Goal: Task Accomplishment & Management: Use online tool/utility

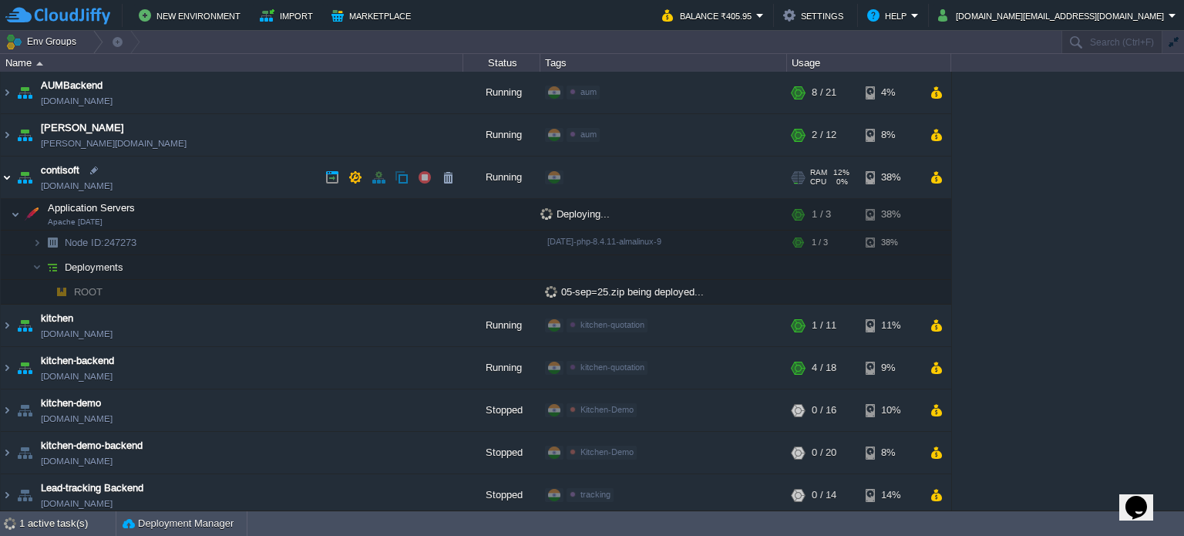
click at [4, 175] on img at bounding box center [7, 178] width 12 height 42
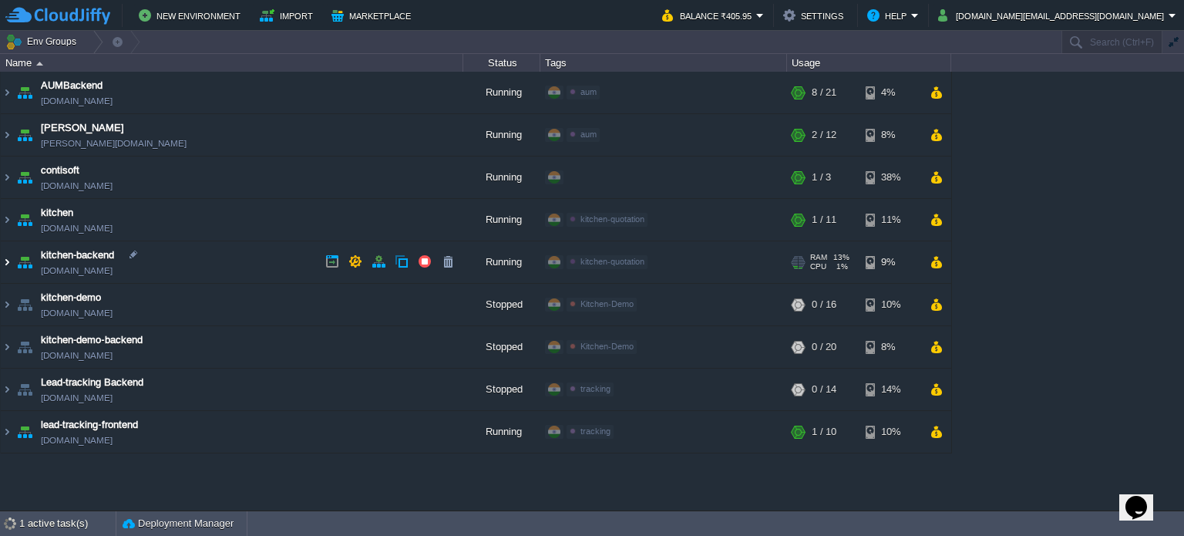
click at [4, 256] on img at bounding box center [7, 262] width 12 height 42
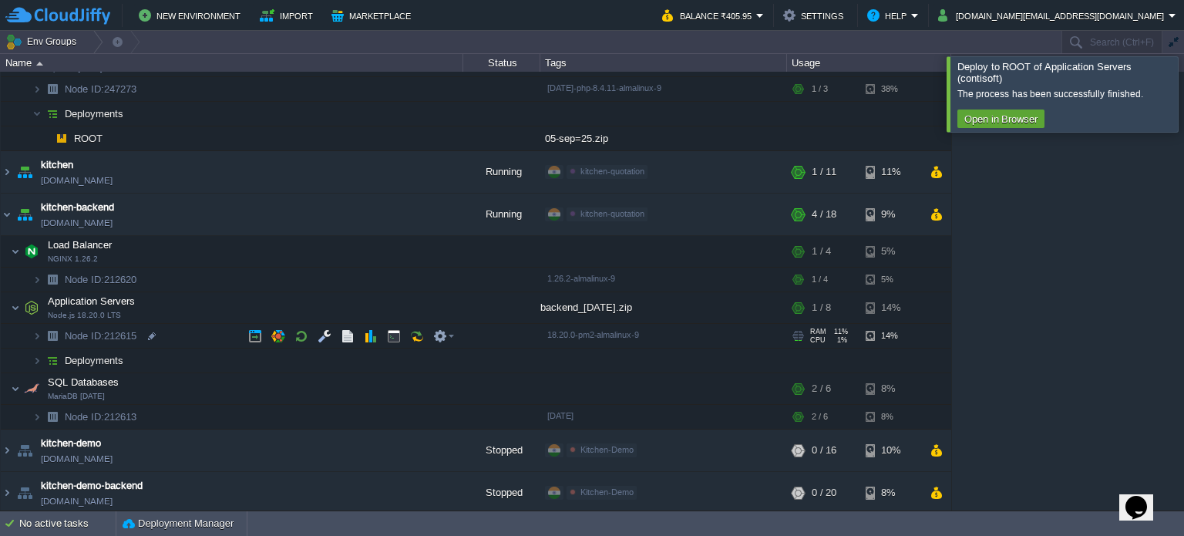
scroll to position [154, 0]
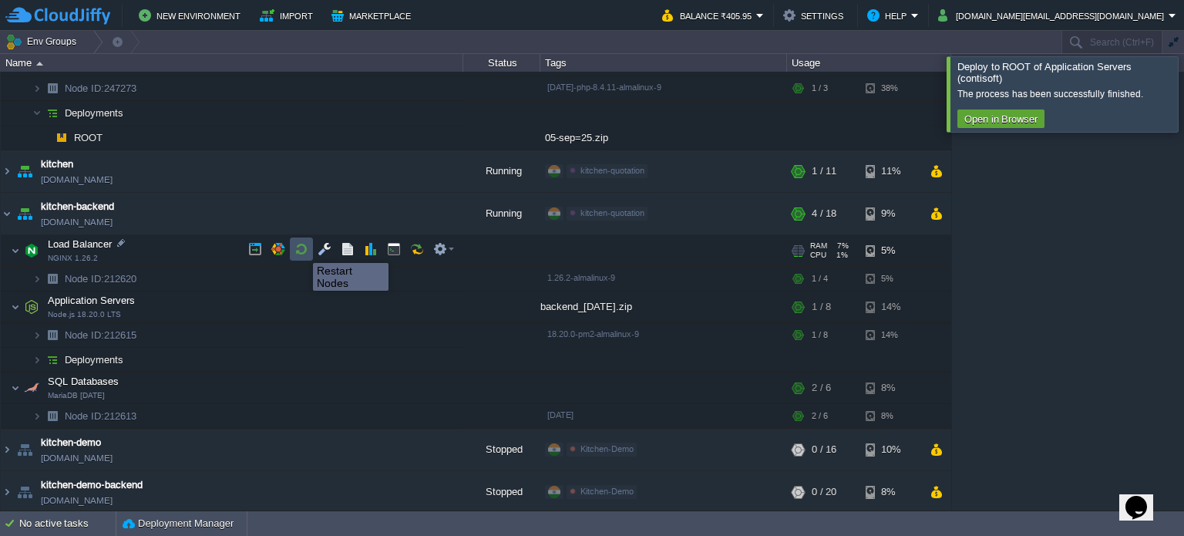
click at [302, 249] on button "button" at bounding box center [302, 249] width 14 height 14
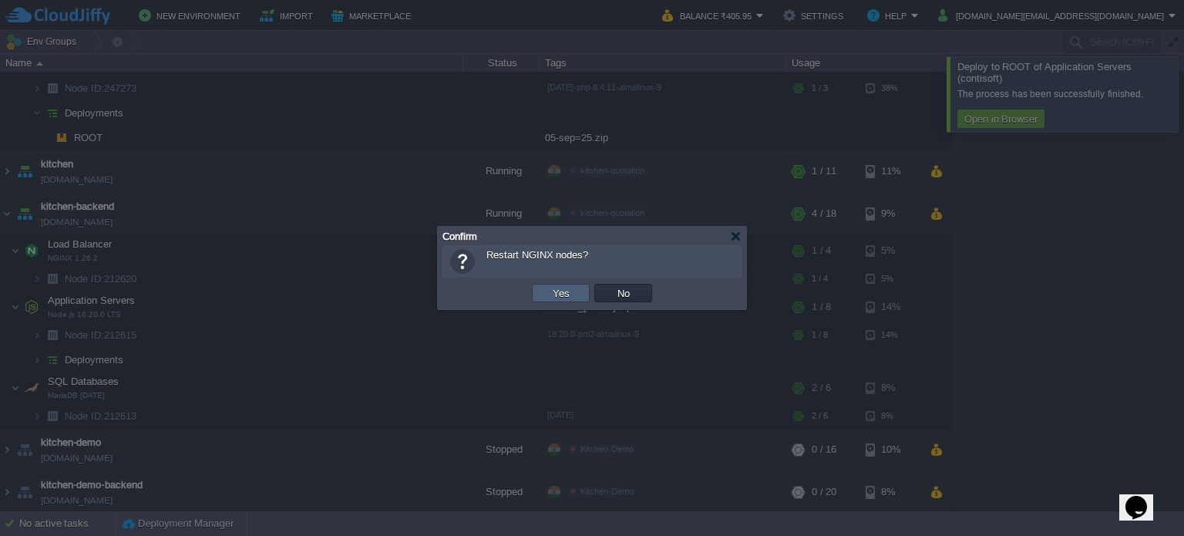
click at [558, 289] on button "Yes" at bounding box center [561, 293] width 26 height 14
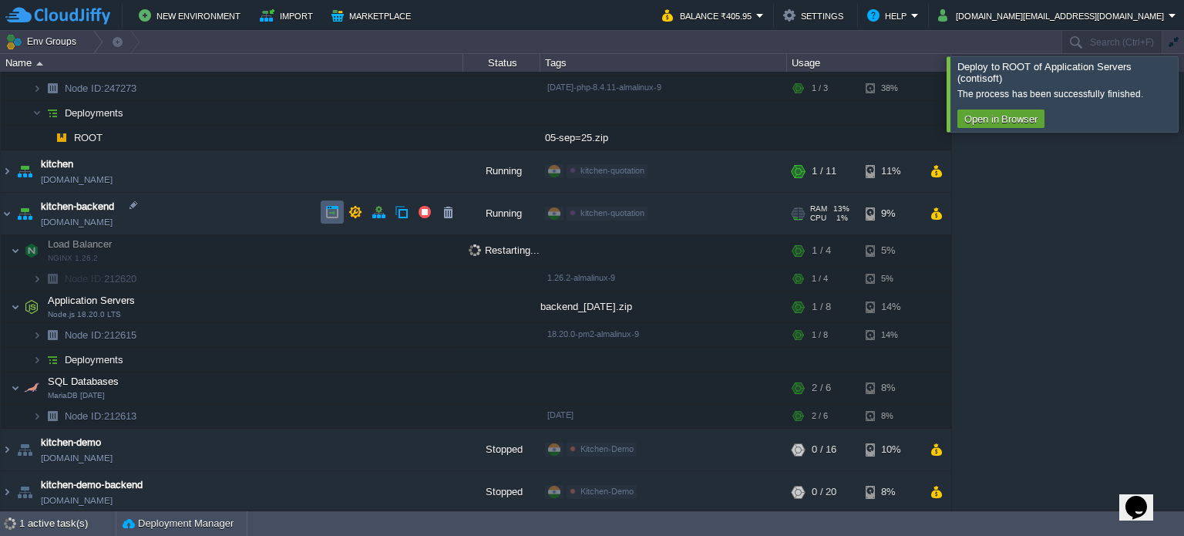
click at [327, 212] on button "button" at bounding box center [332, 212] width 14 height 14
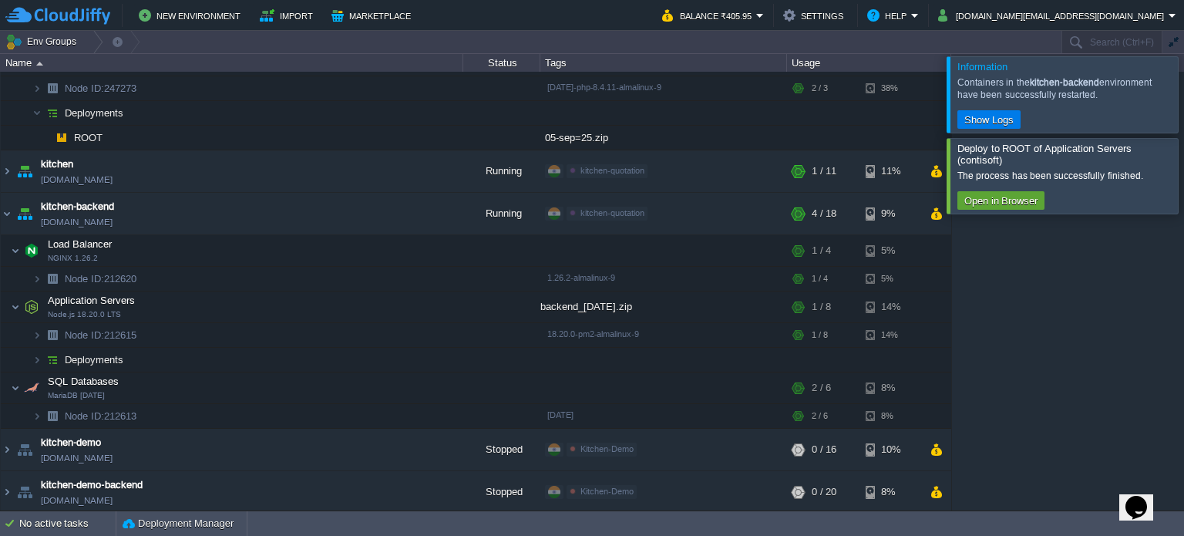
click at [1184, 103] on div at bounding box center [1203, 94] width 0 height 76
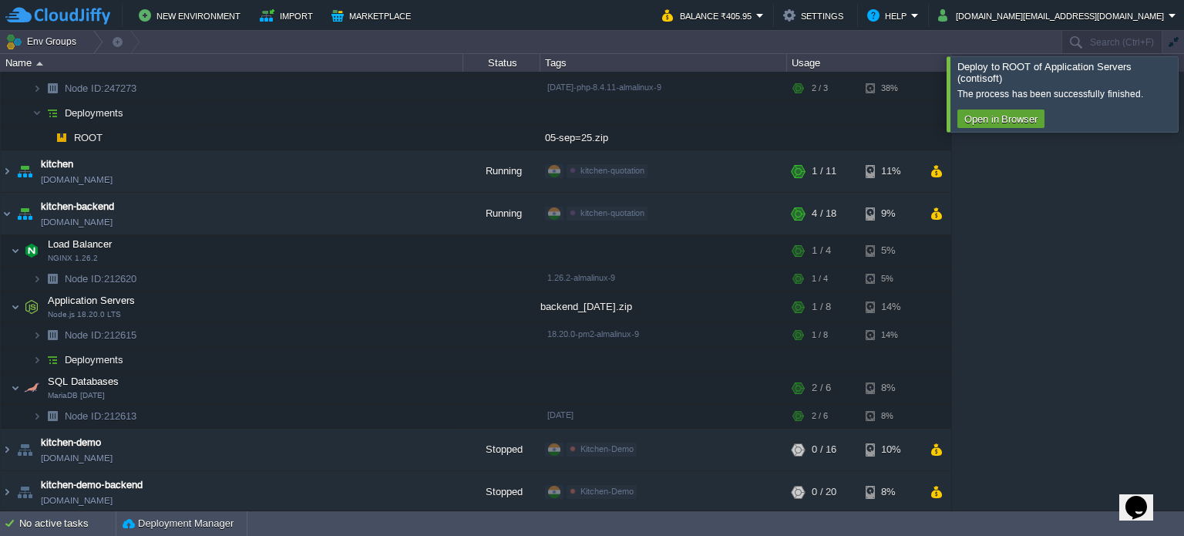
click at [1184, 93] on div at bounding box center [1203, 93] width 0 height 75
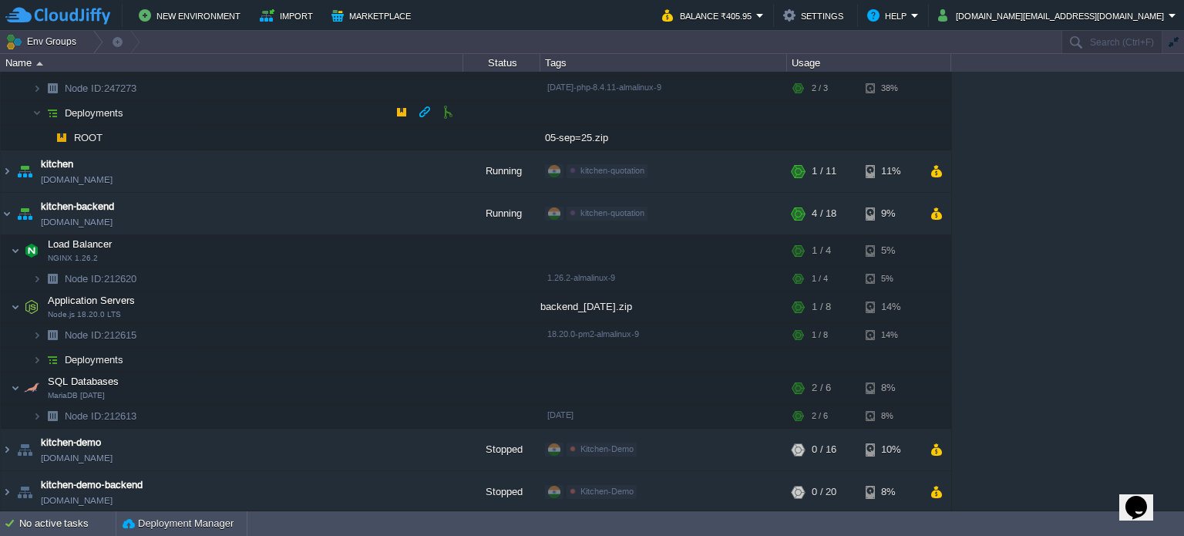
scroll to position [0, 0]
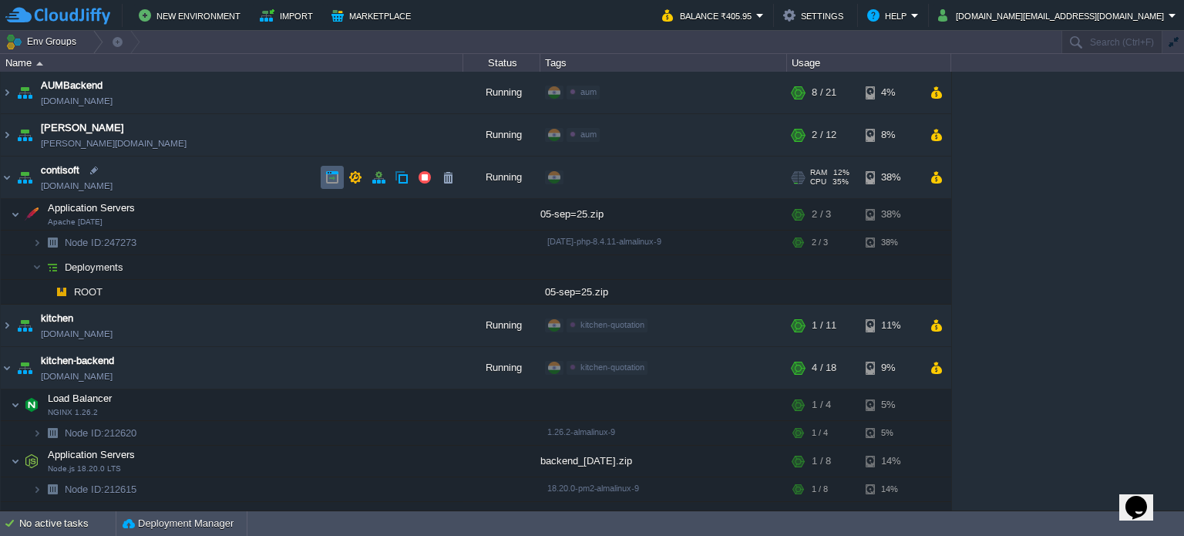
click at [335, 170] on button "button" at bounding box center [332, 177] width 14 height 14
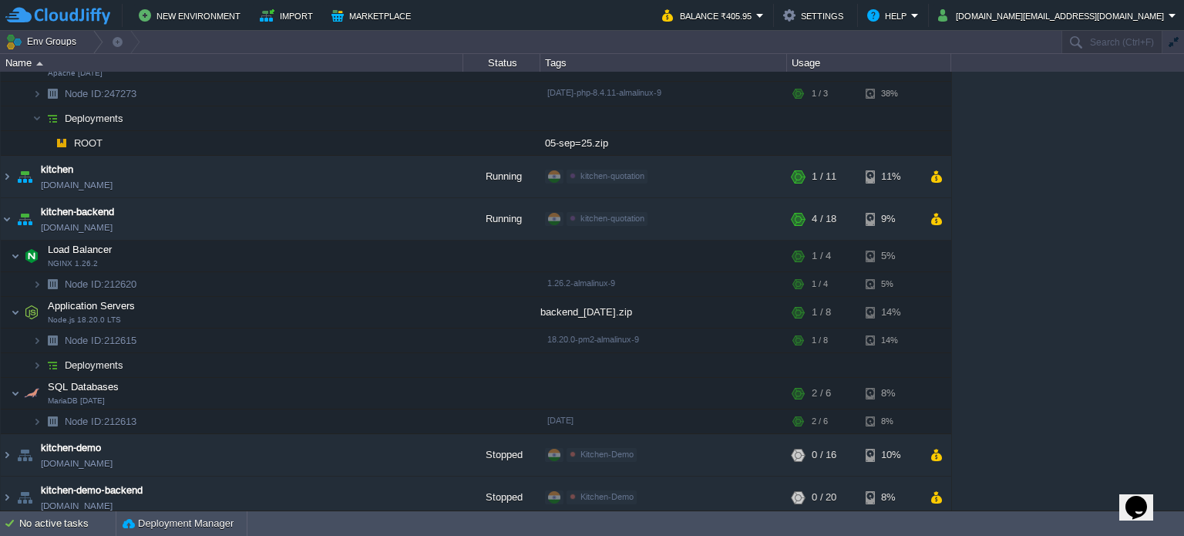
scroll to position [154, 0]
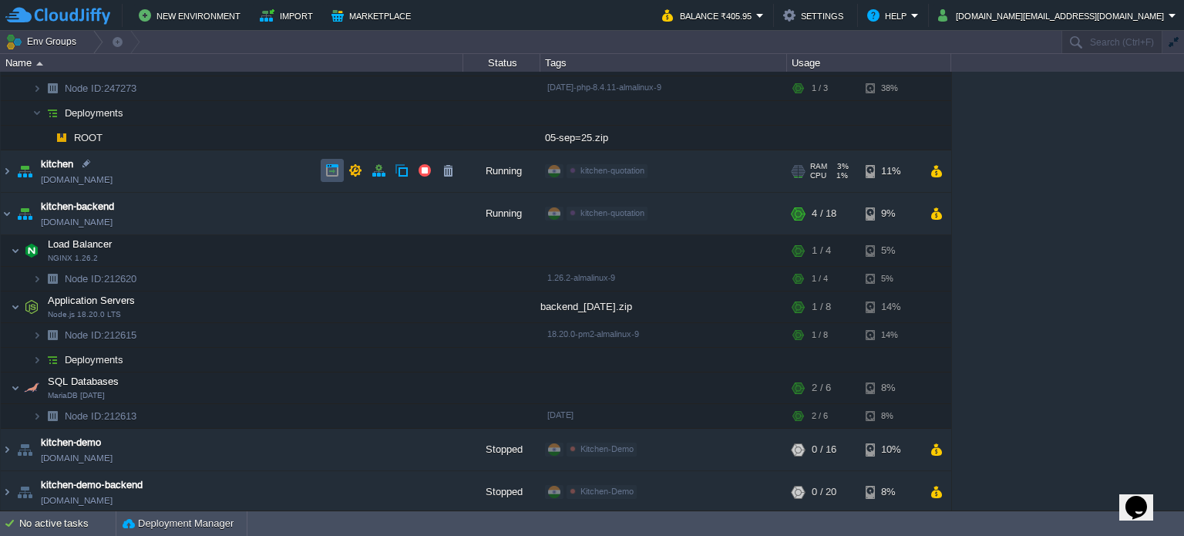
click at [335, 167] on button "button" at bounding box center [332, 170] width 14 height 14
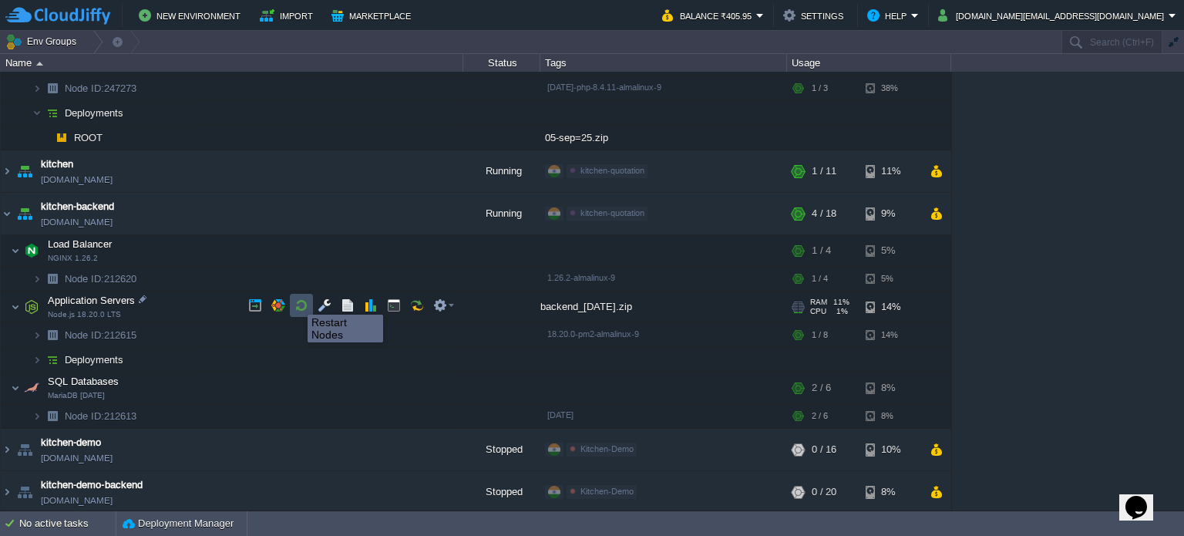
click at [296, 302] on button "button" at bounding box center [302, 305] width 14 height 14
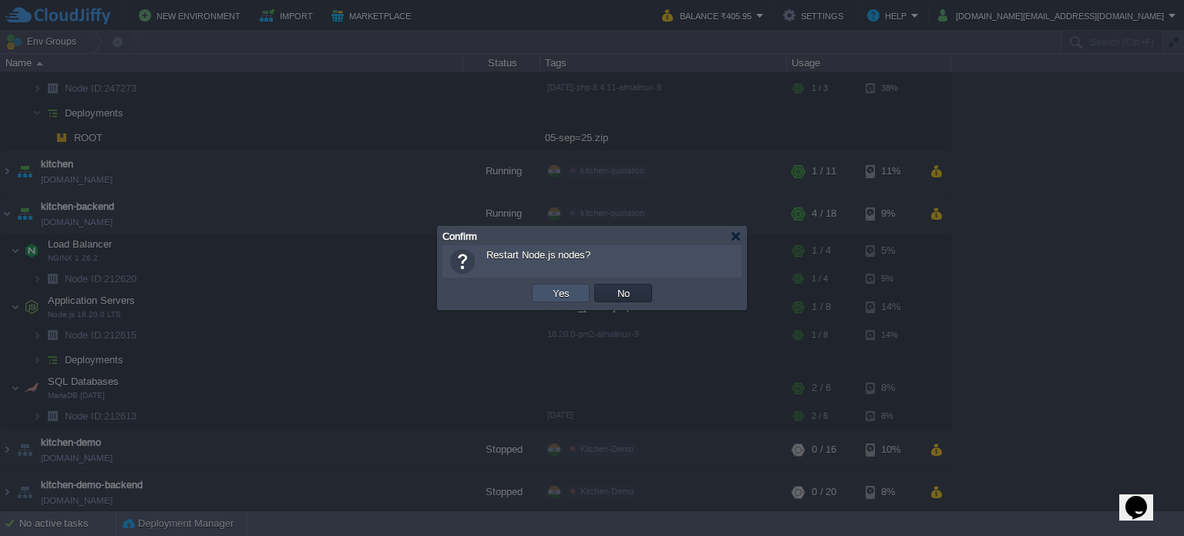
click at [563, 292] on button "Yes" at bounding box center [561, 293] width 26 height 14
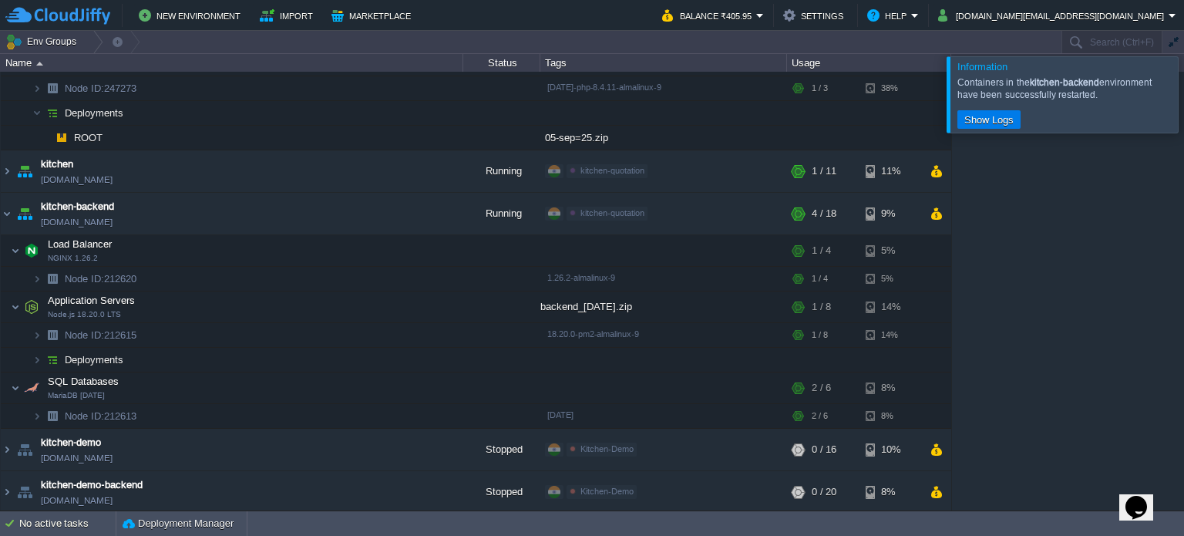
click at [1184, 88] on div at bounding box center [1203, 94] width 0 height 76
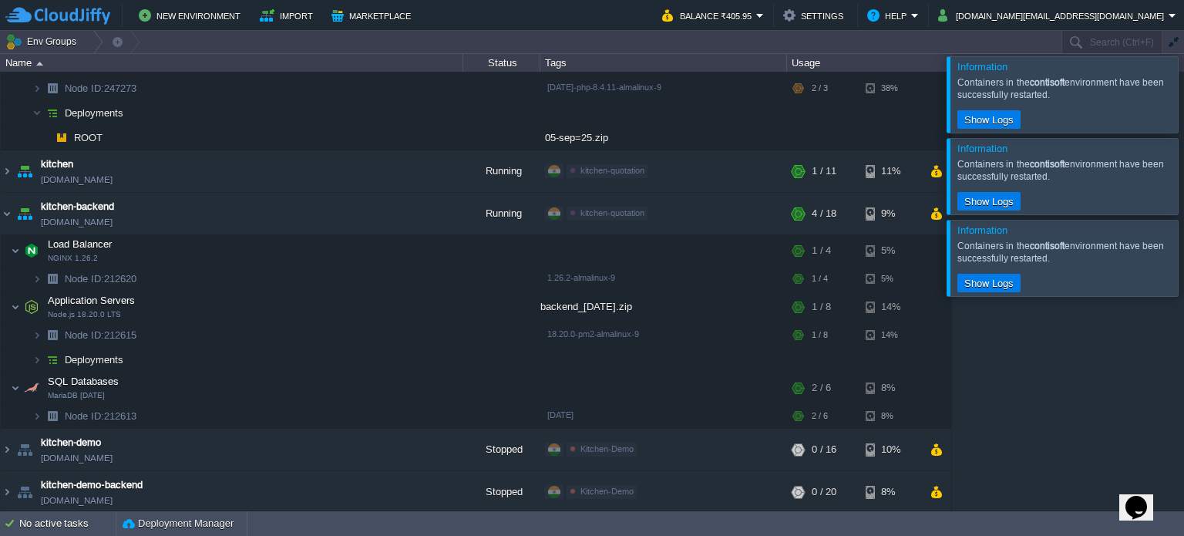
scroll to position [130, 0]
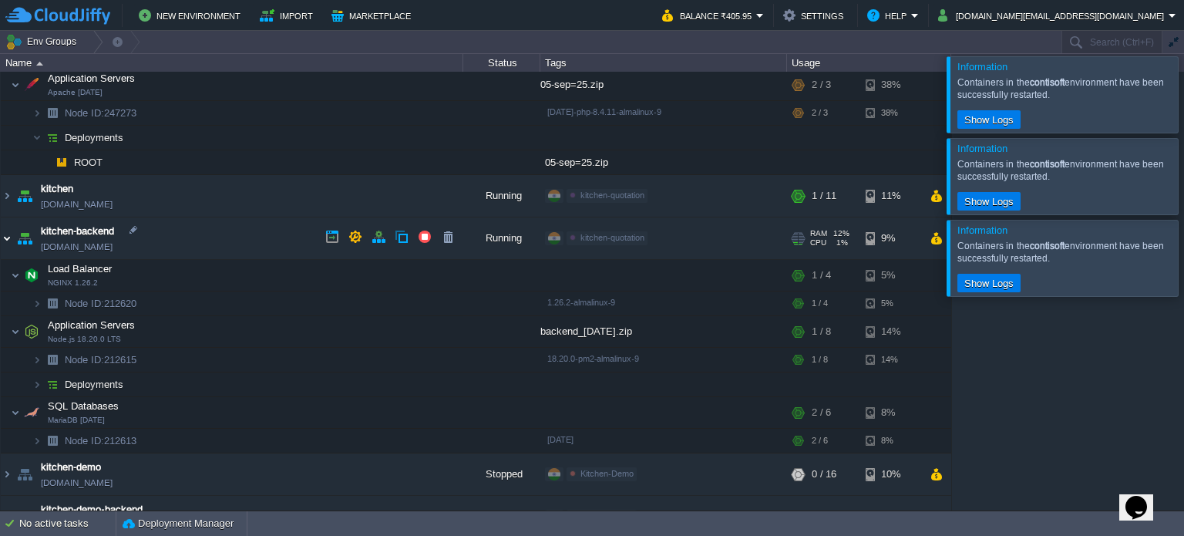
click at [2, 236] on img at bounding box center [7, 238] width 12 height 42
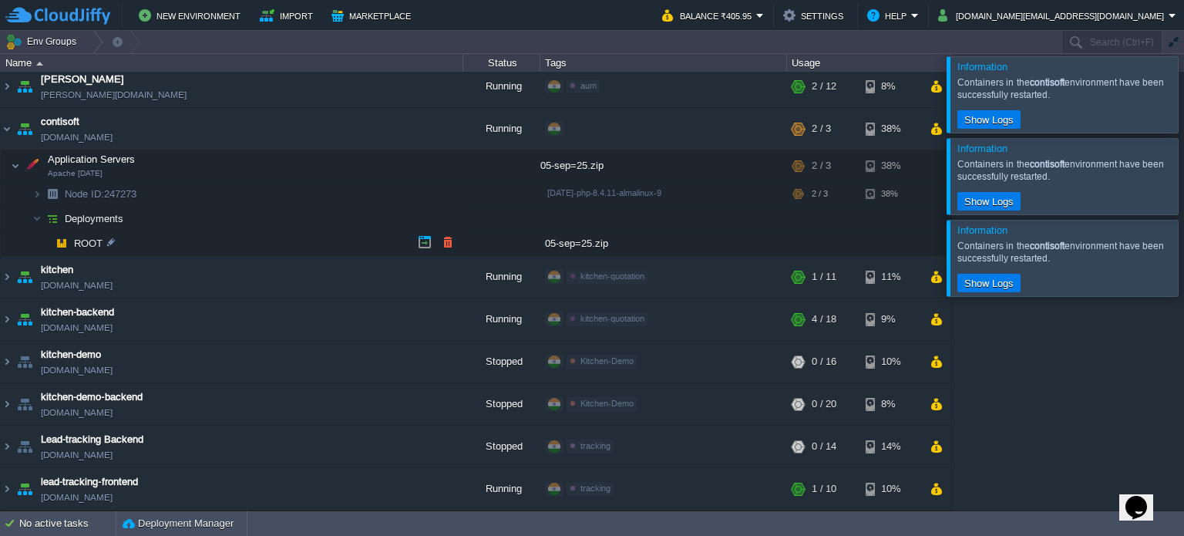
scroll to position [46, 0]
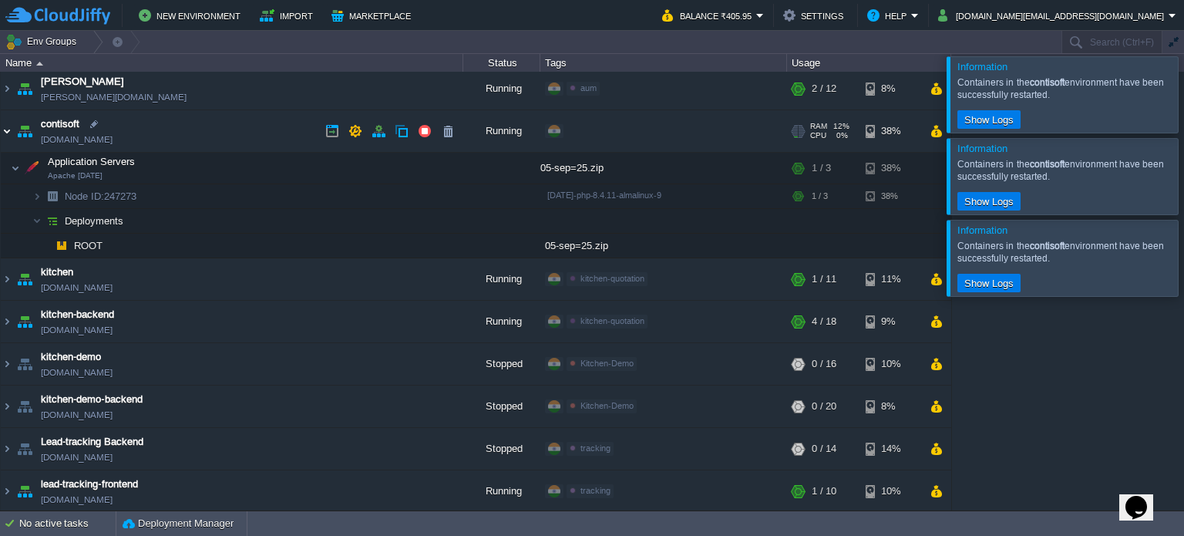
click at [6, 130] on img at bounding box center [7, 131] width 12 height 42
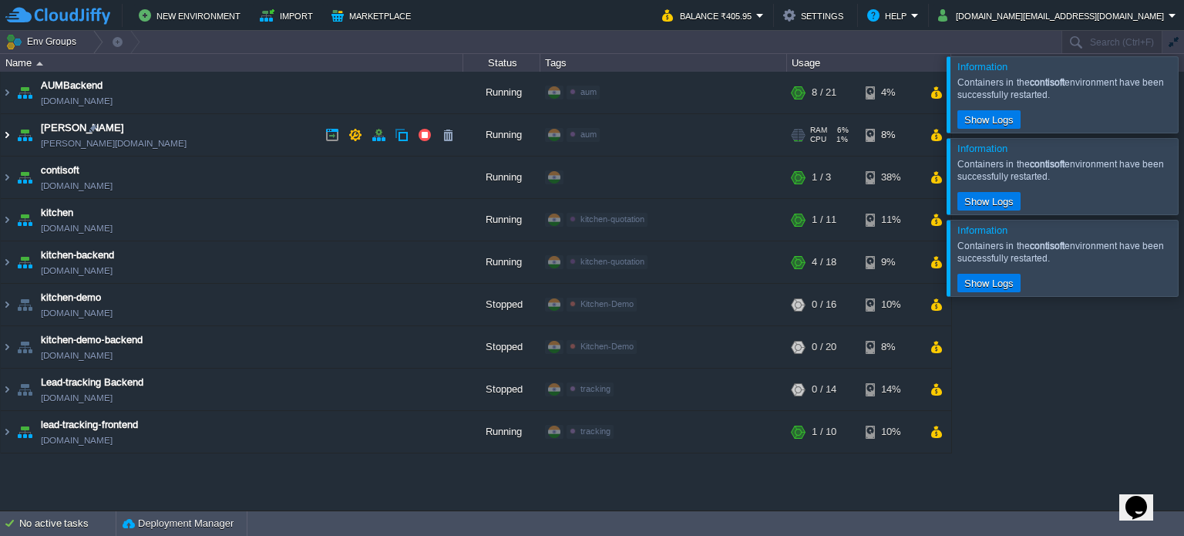
scroll to position [0, 0]
click at [1184, 89] on div at bounding box center [1203, 94] width 0 height 76
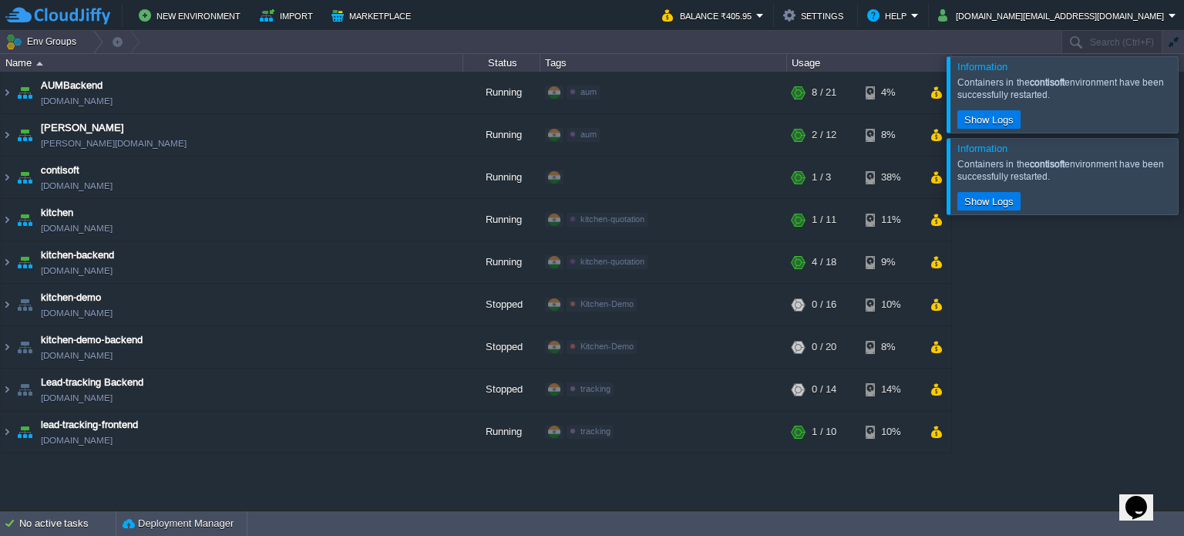
click at [1184, 89] on div at bounding box center [1203, 94] width 0 height 76
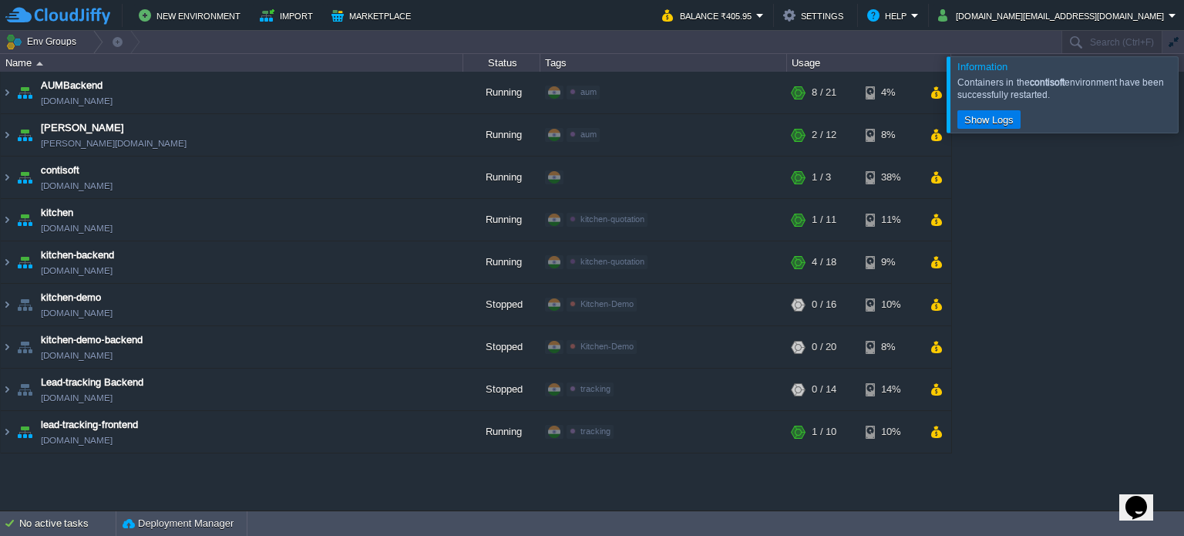
click at [1184, 89] on div at bounding box center [1203, 94] width 0 height 76
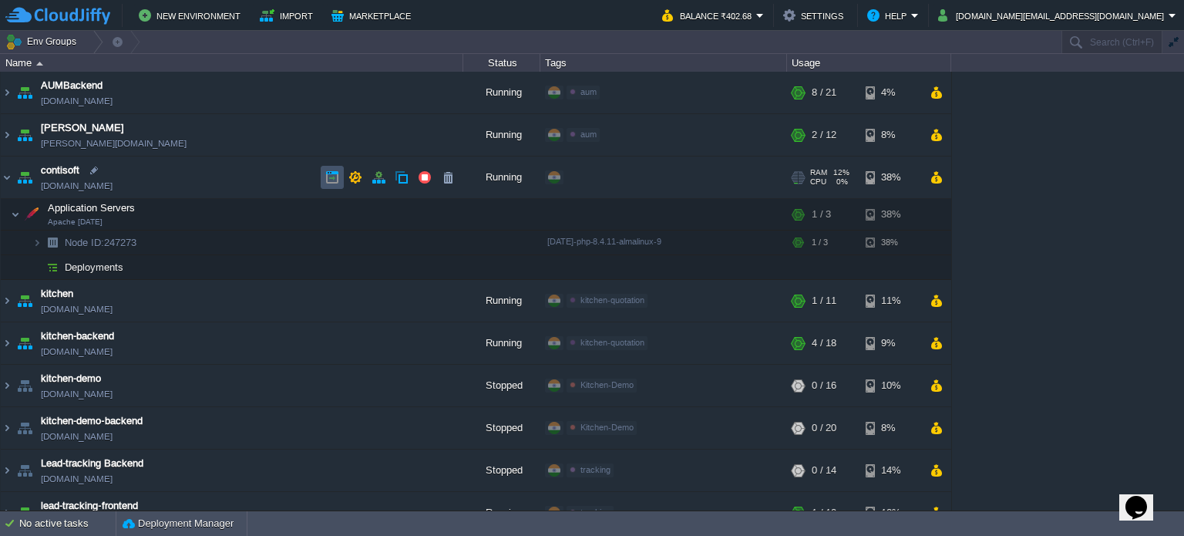
click at [332, 177] on button "button" at bounding box center [332, 177] width 14 height 14
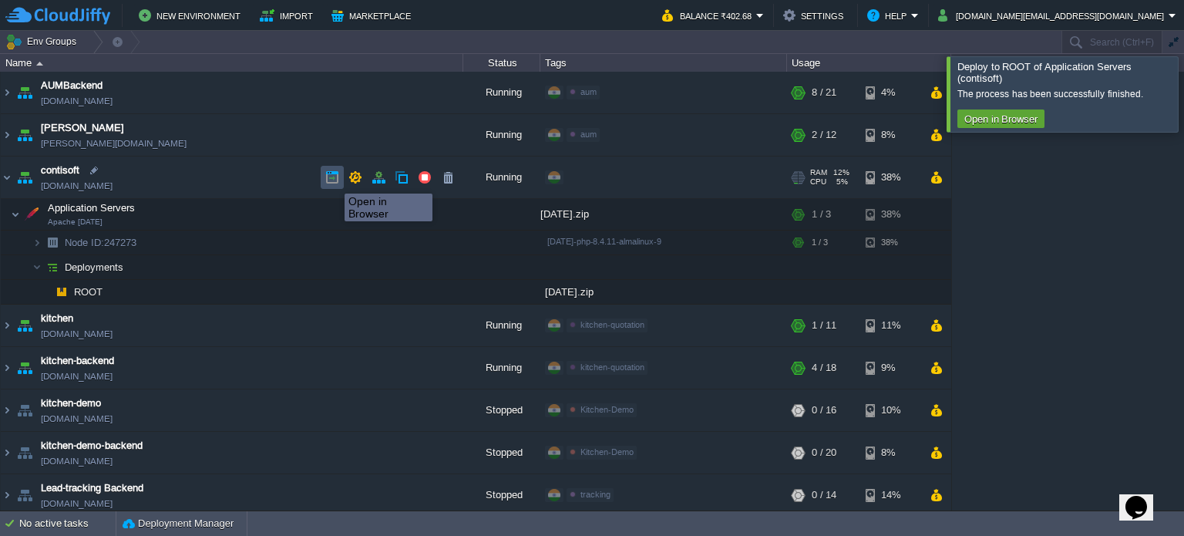
click at [333, 180] on button "button" at bounding box center [332, 177] width 14 height 14
